Goal: Task Accomplishment & Management: Manage account settings

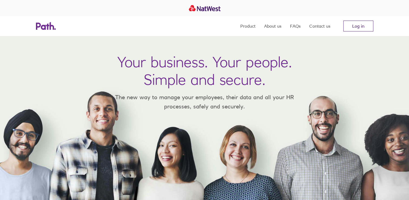
click at [363, 27] on link "Log in" at bounding box center [359, 26] width 30 height 11
click at [357, 27] on link "Log in" at bounding box center [359, 26] width 30 height 11
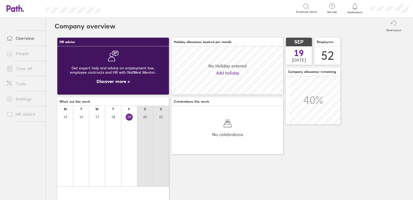
scroll to position [48, 112]
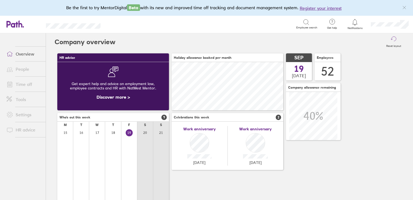
click at [21, 85] on link "Time off" at bounding box center [24, 84] width 44 height 11
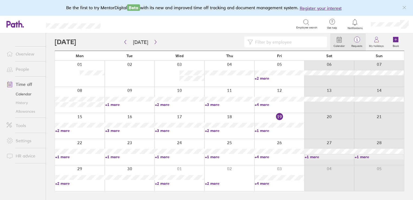
click at [359, 38] on span "1" at bounding box center [357, 40] width 18 height 4
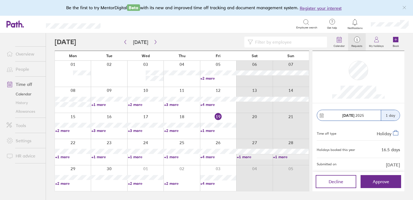
click at [23, 83] on link "Time off" at bounding box center [24, 84] width 44 height 11
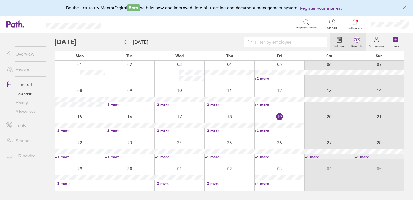
click at [360, 40] on span "32" at bounding box center [357, 40] width 18 height 4
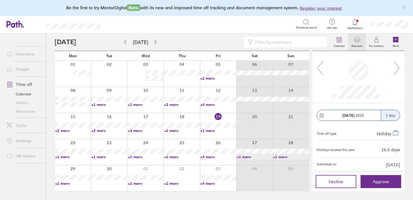
click at [399, 63] on icon at bounding box center [397, 68] width 7 height 15
click at [398, 67] on icon at bounding box center [397, 68] width 7 height 15
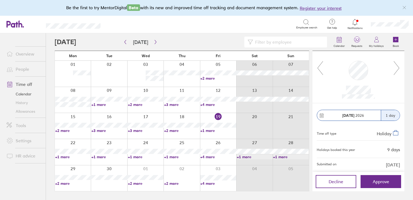
click at [398, 67] on icon at bounding box center [397, 68] width 7 height 15
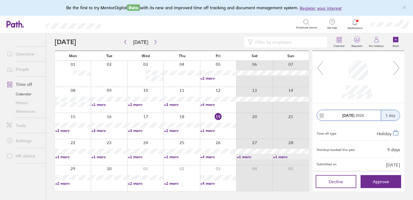
click at [398, 67] on icon at bounding box center [397, 68] width 7 height 15
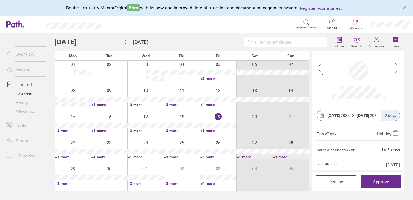
click at [398, 67] on icon at bounding box center [397, 68] width 7 height 15
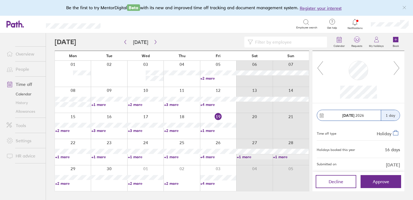
click at [398, 67] on icon at bounding box center [397, 68] width 7 height 15
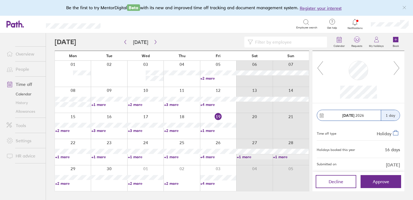
click at [398, 67] on icon at bounding box center [397, 68] width 7 height 15
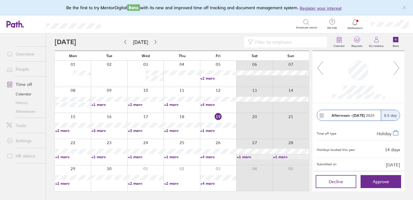
click at [398, 67] on icon at bounding box center [397, 68] width 7 height 15
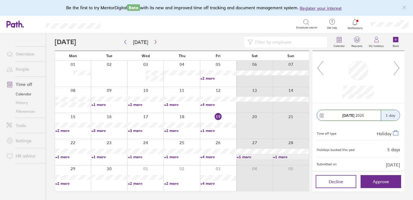
click at [398, 67] on icon at bounding box center [397, 68] width 7 height 15
click at [156, 42] on icon "button" at bounding box center [156, 42] width 4 height 4
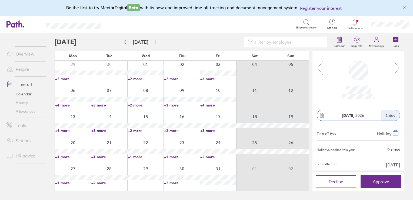
click at [209, 104] on link "+4 more" at bounding box center [218, 105] width 36 height 5
click at [213, 79] on link "+4 more" at bounding box center [218, 78] width 36 height 5
click at [65, 104] on link "+4 more" at bounding box center [73, 105] width 36 height 5
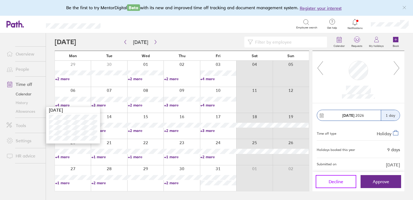
click at [322, 184] on button "Decline" at bounding box center [336, 181] width 41 height 13
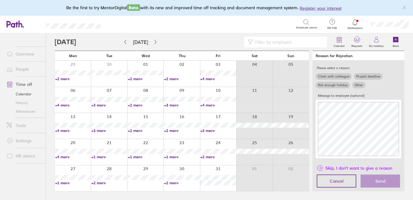
click at [326, 167] on span "Skip, I don't want to give a reason" at bounding box center [359, 167] width 67 height 9
